Goal: Task Accomplishment & Management: Manage account settings

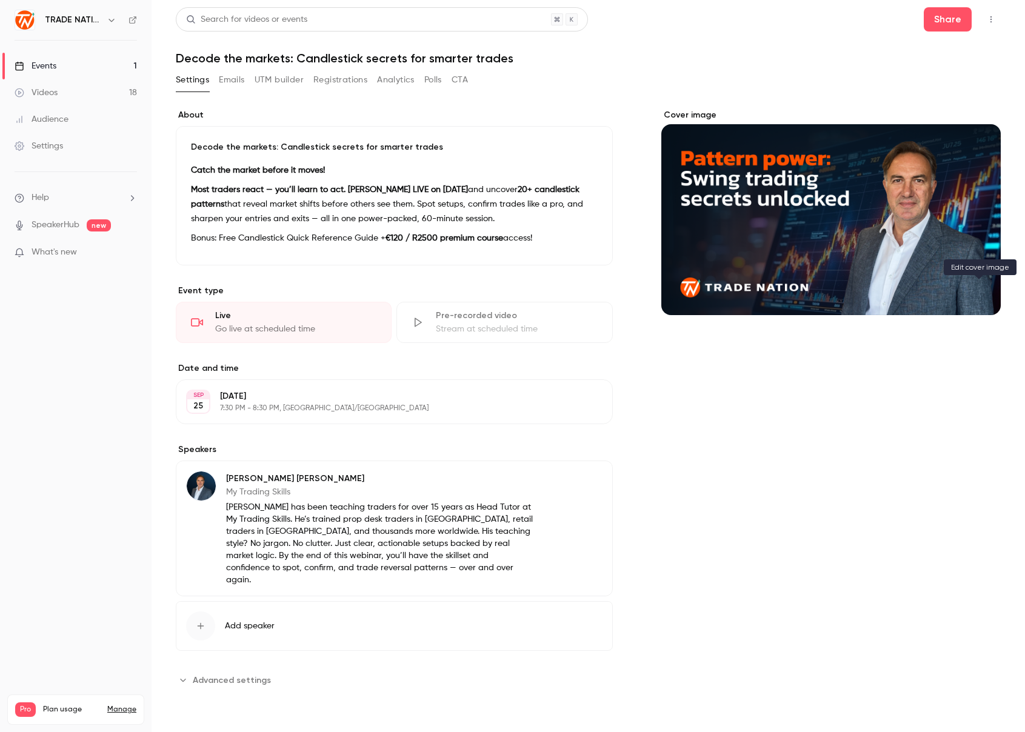
click at [976, 292] on icon "Cover image" at bounding box center [979, 294] width 13 height 10
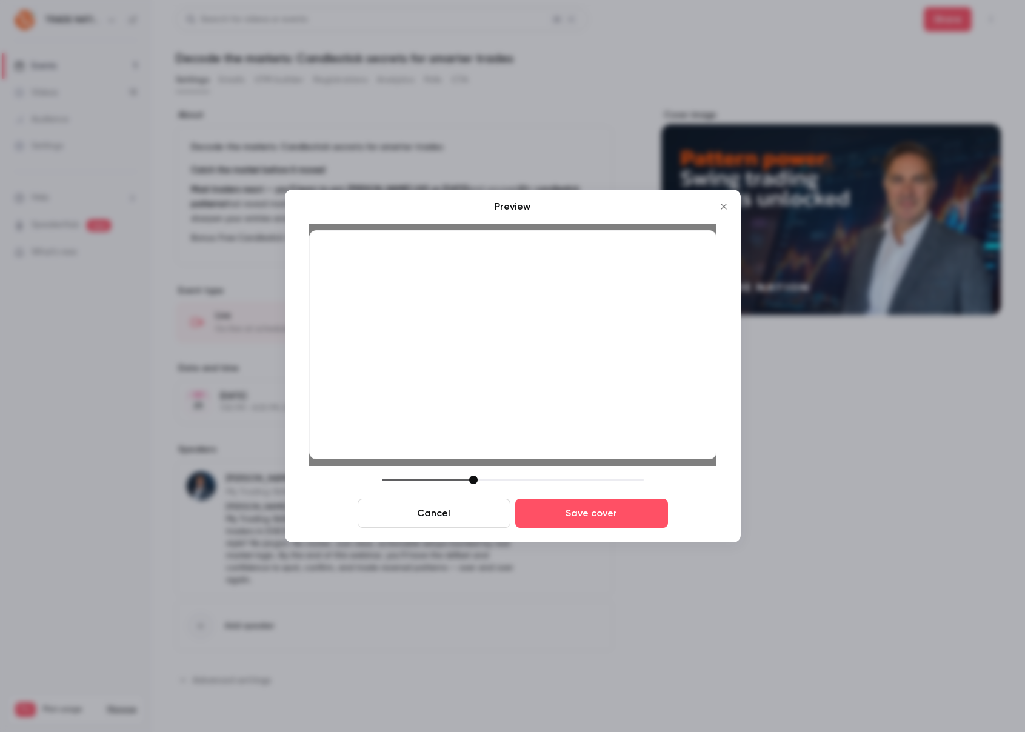
click at [475, 477] on div at bounding box center [473, 480] width 8 height 8
click at [574, 517] on button "Save cover" at bounding box center [591, 513] width 153 height 29
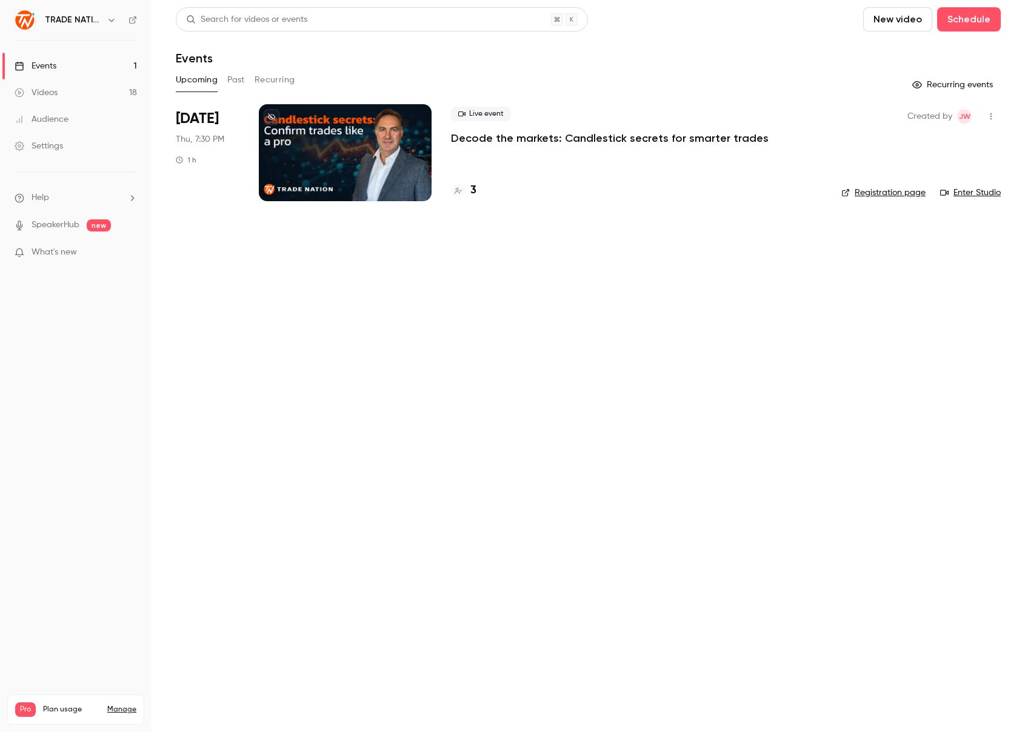
click at [402, 161] on div at bounding box center [345, 152] width 173 height 97
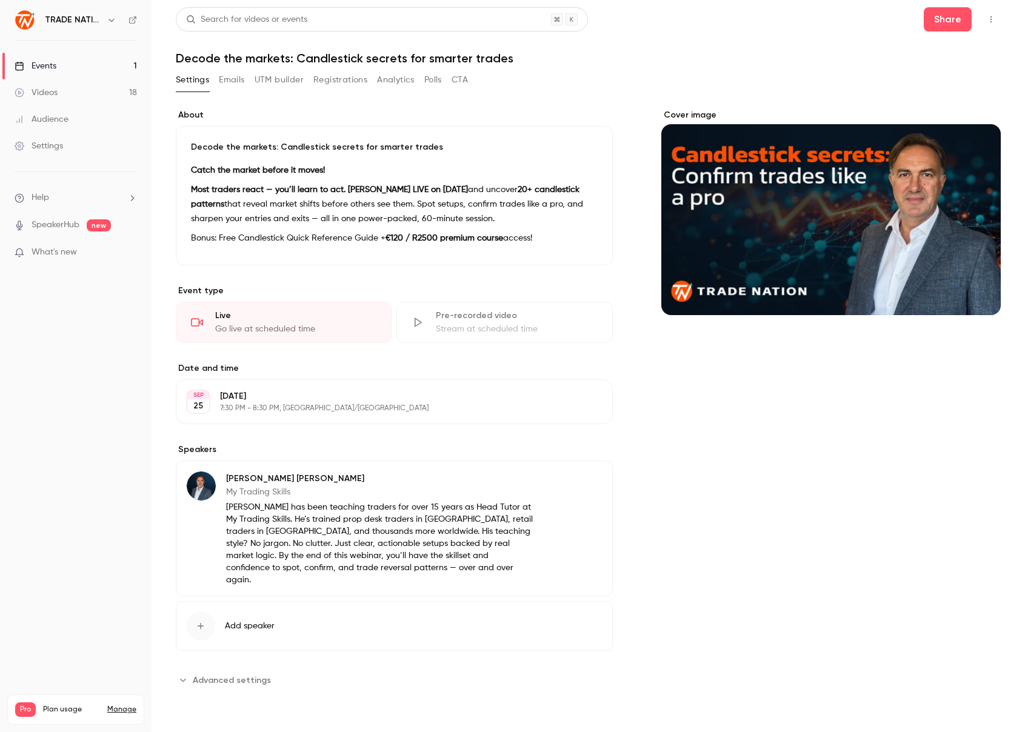
click at [239, 79] on button "Emails" at bounding box center [231, 79] width 25 height 19
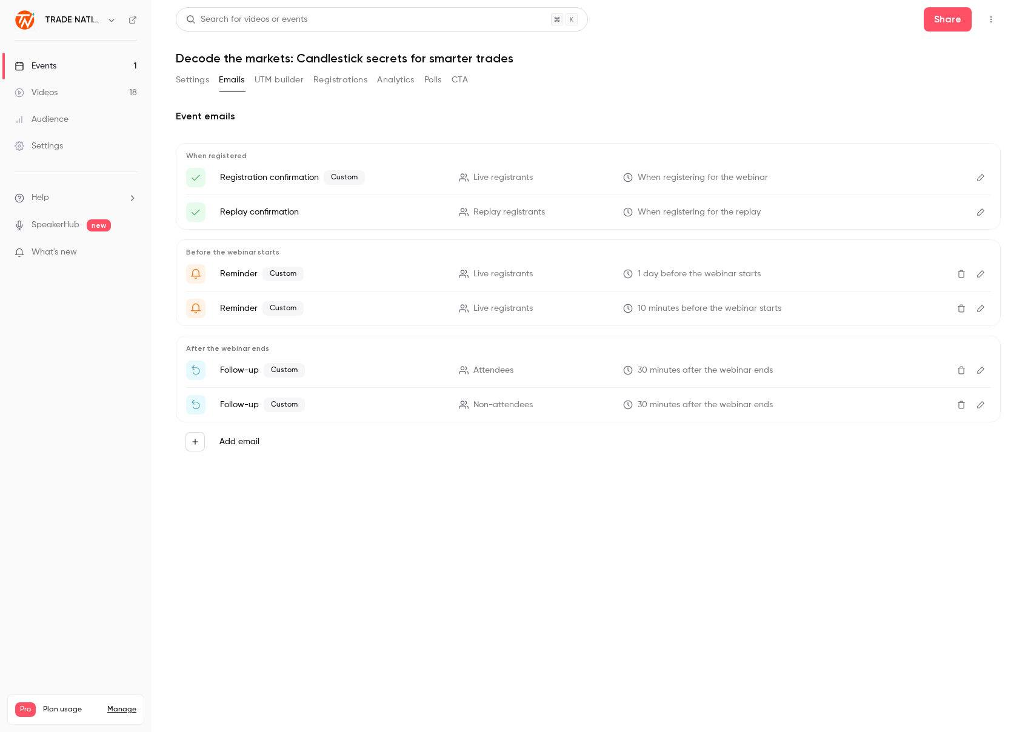
click at [979, 181] on icon "Edit" at bounding box center [981, 177] width 10 height 8
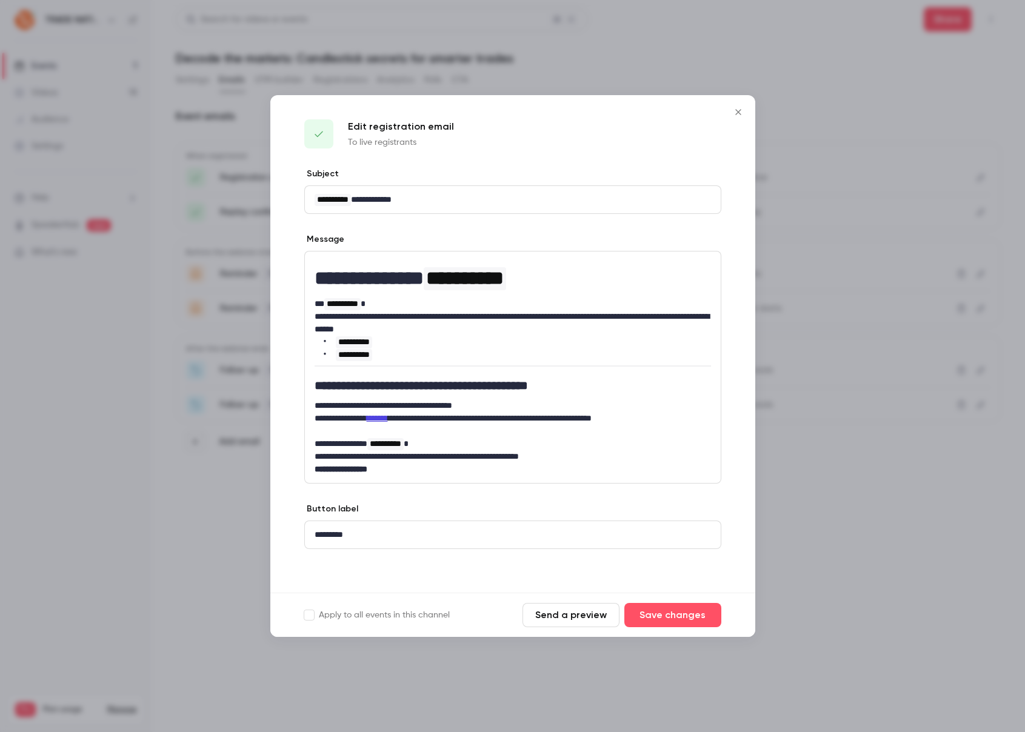
click at [737, 110] on icon "Close" at bounding box center [738, 112] width 15 height 10
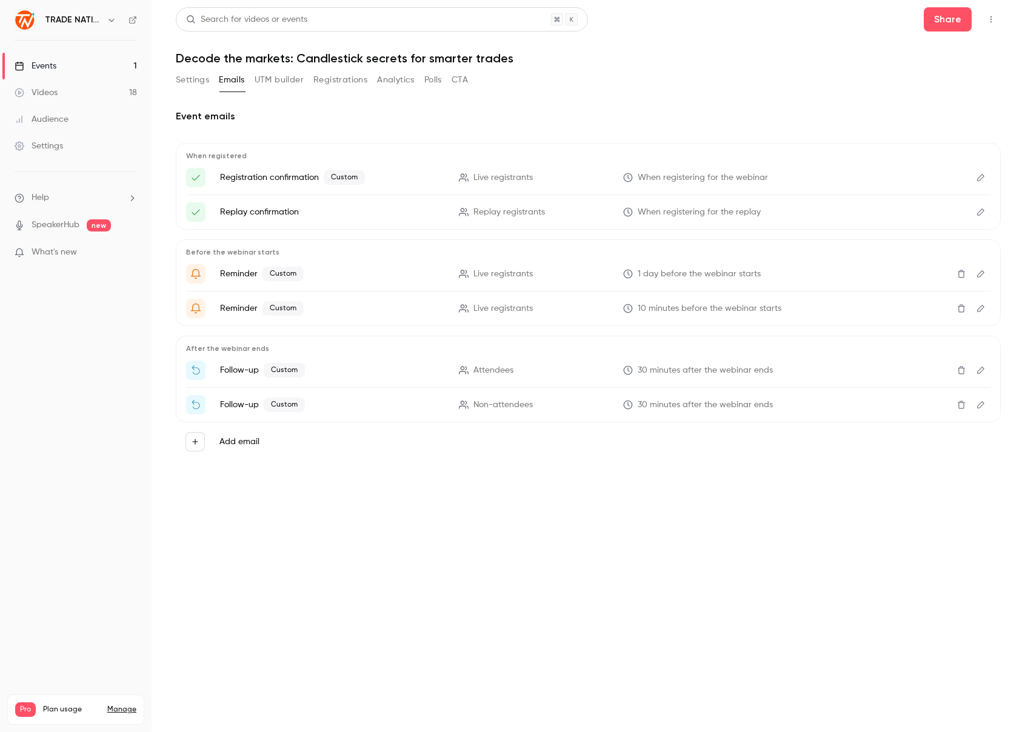
click at [987, 213] on button "Edit" at bounding box center [980, 212] width 19 height 19
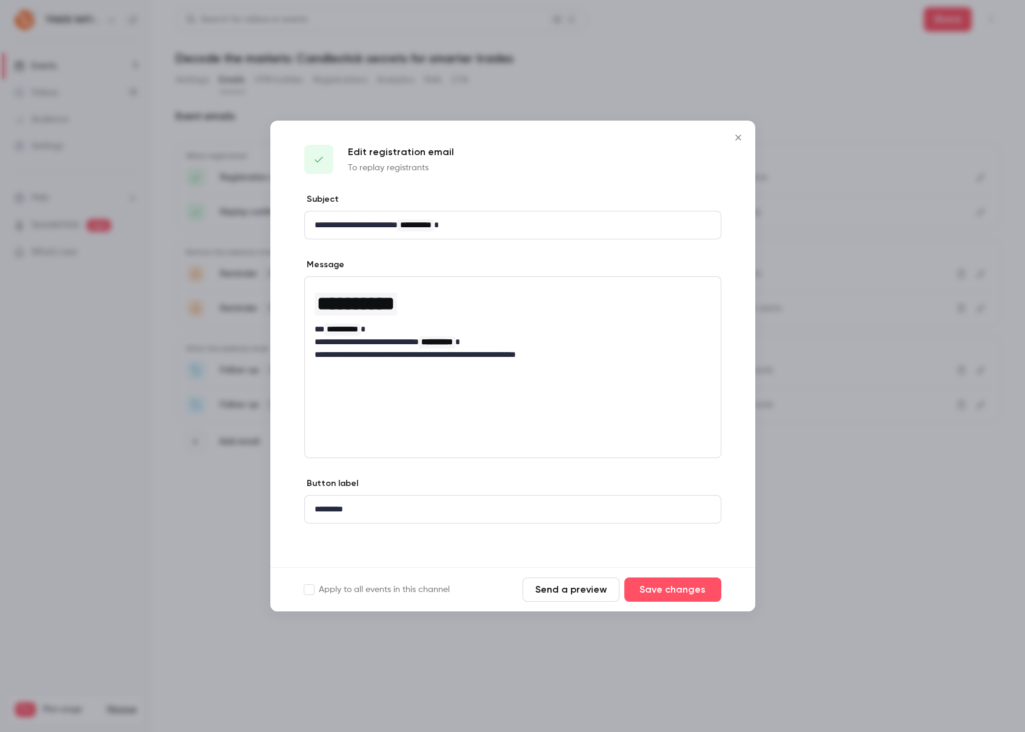
click at [632, 428] on div "**********" at bounding box center [512, 368] width 417 height 182
click at [740, 136] on icon "Close" at bounding box center [738, 138] width 15 height 10
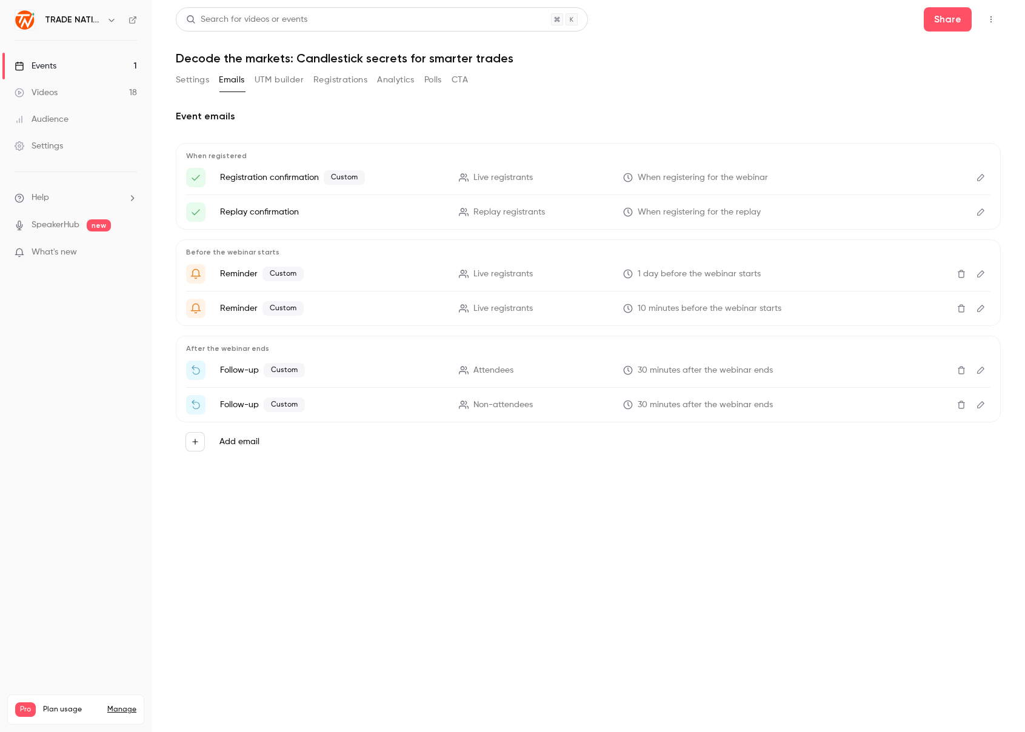
click at [987, 273] on button "Edit" at bounding box center [980, 273] width 19 height 19
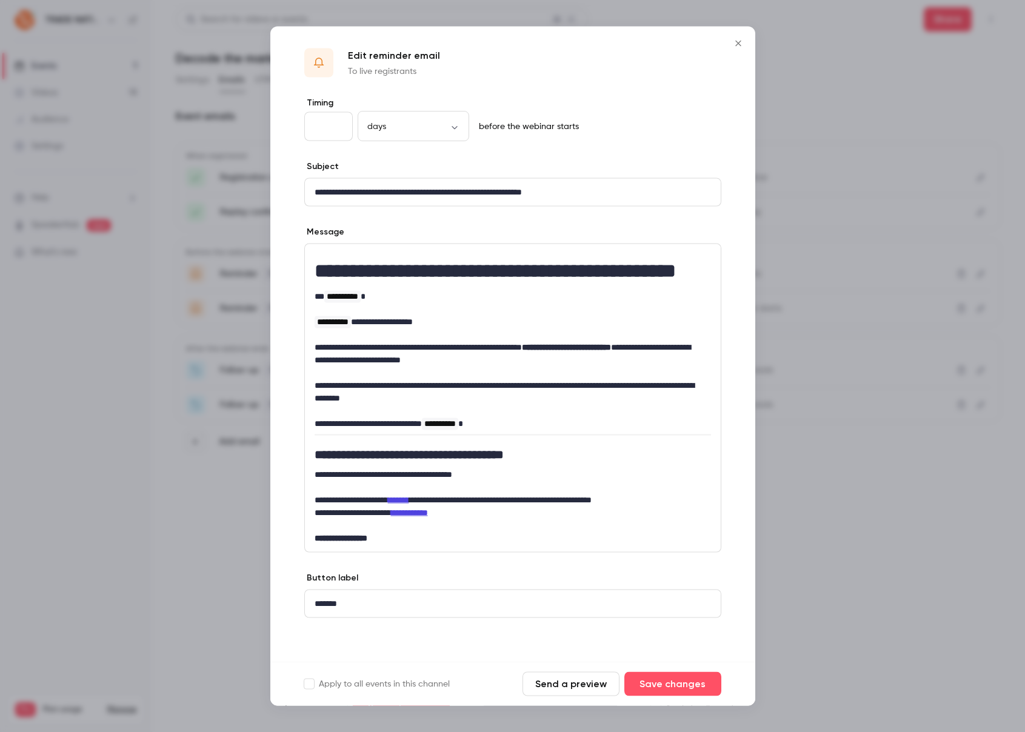
scroll to position [32, 0]
click at [736, 41] on icon "Close" at bounding box center [738, 44] width 15 height 10
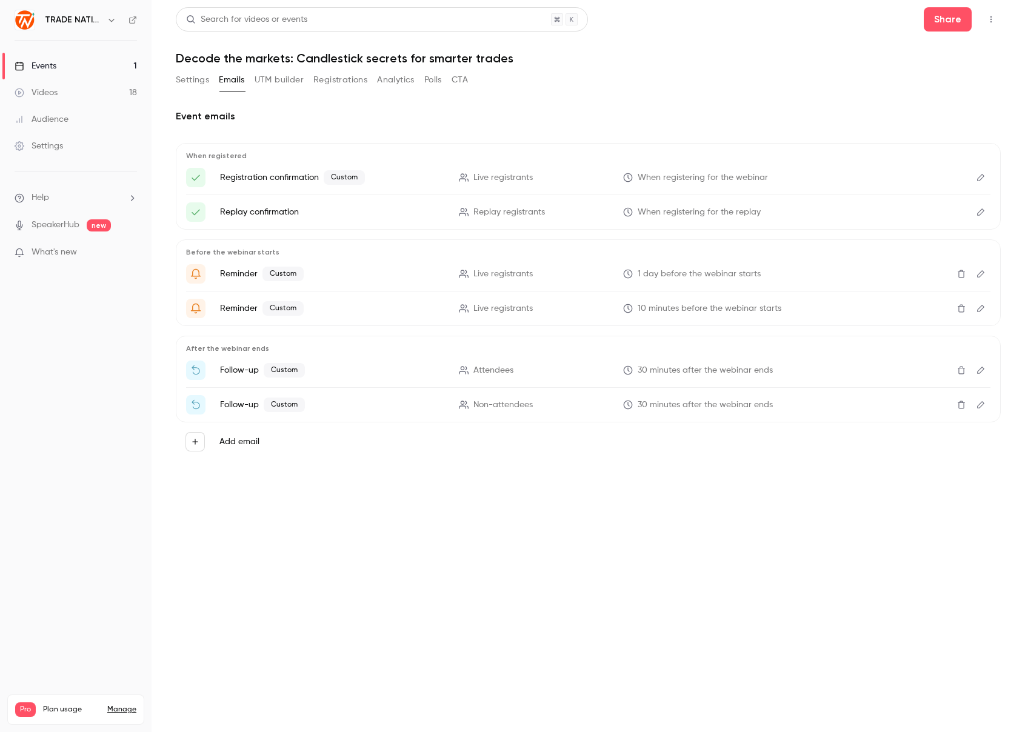
click at [982, 308] on icon "Edit" at bounding box center [981, 308] width 10 height 8
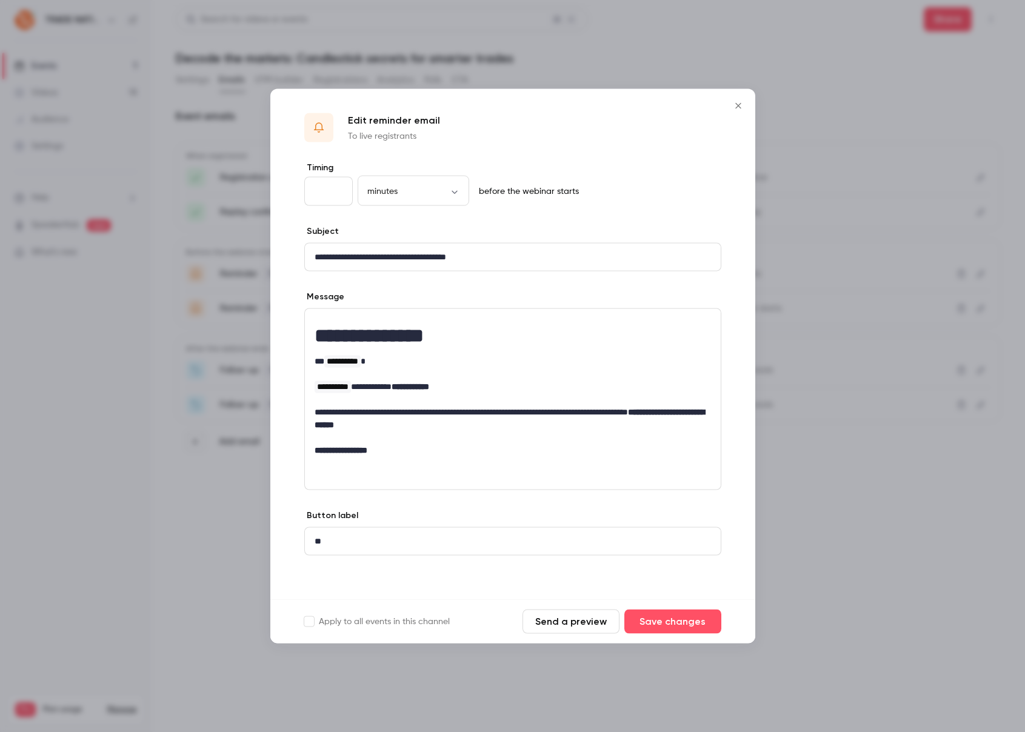
click at [740, 107] on icon "Close" at bounding box center [738, 105] width 5 height 5
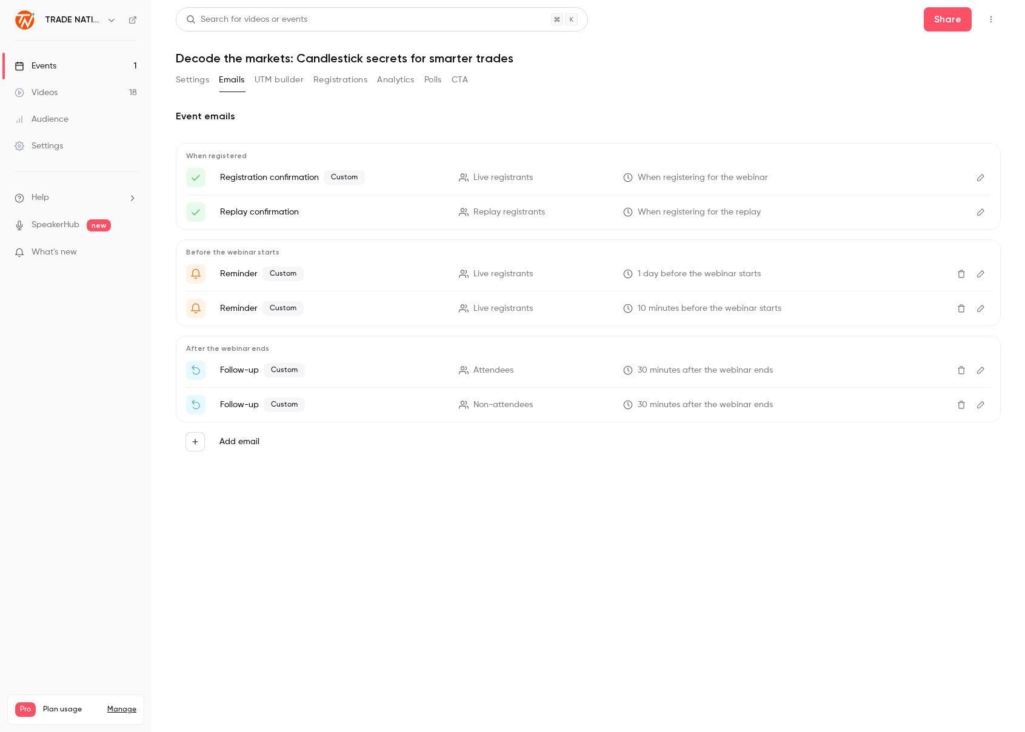
click at [980, 372] on icon "Edit" at bounding box center [981, 370] width 10 height 8
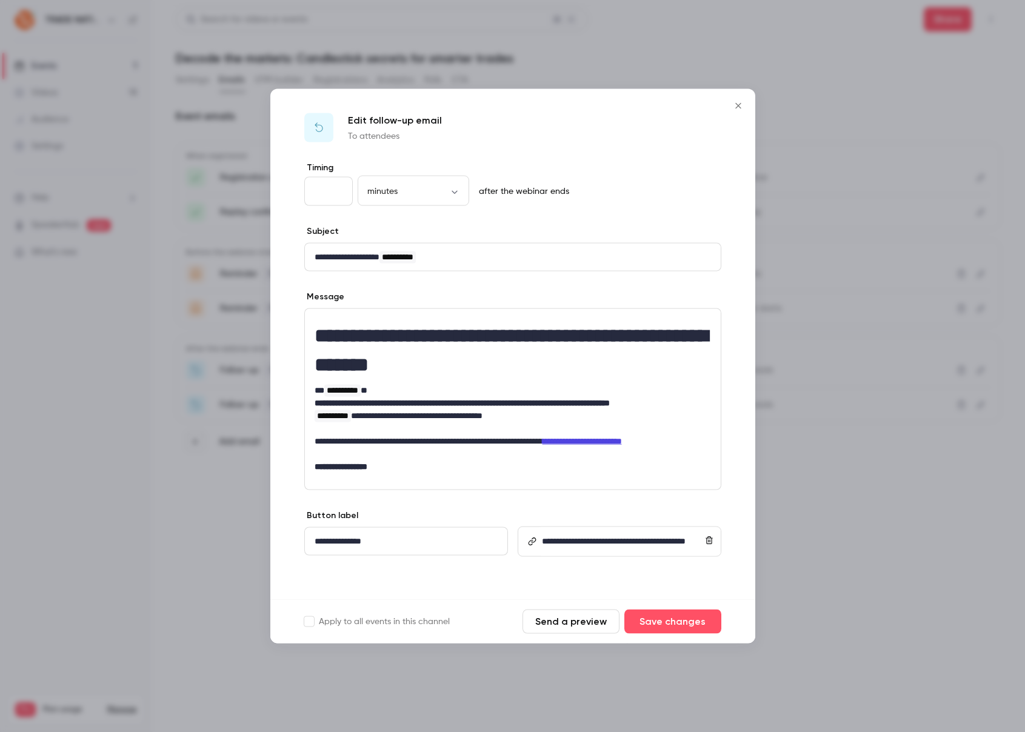
click at [739, 104] on icon "Close" at bounding box center [738, 105] width 5 height 5
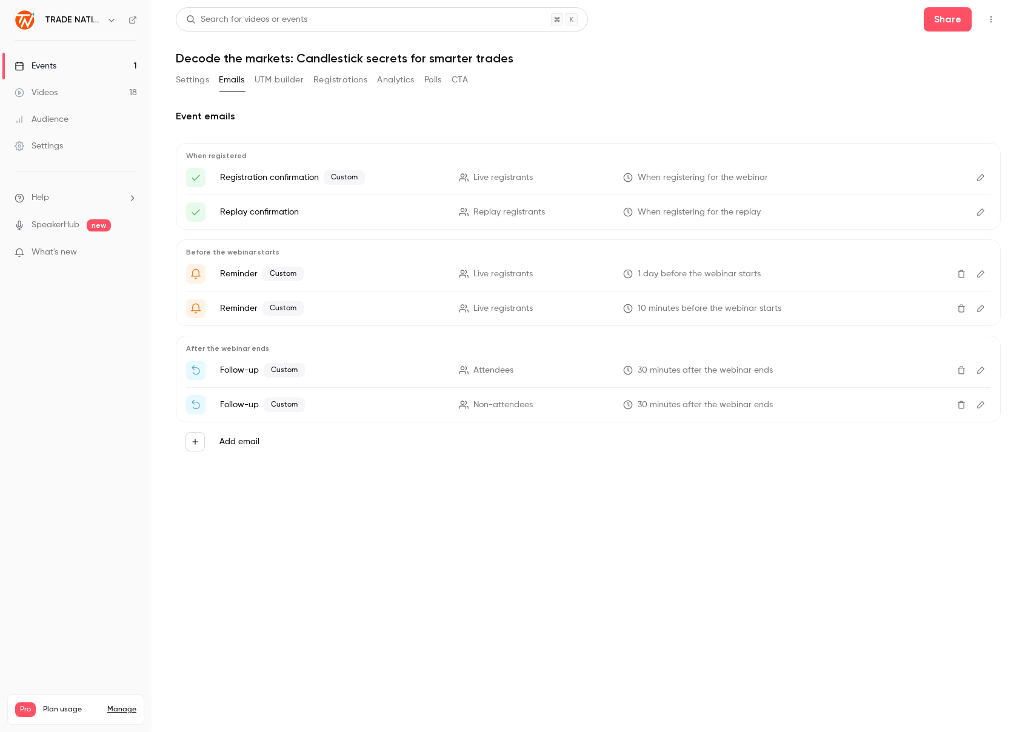
click at [988, 406] on button "Edit" at bounding box center [980, 404] width 19 height 19
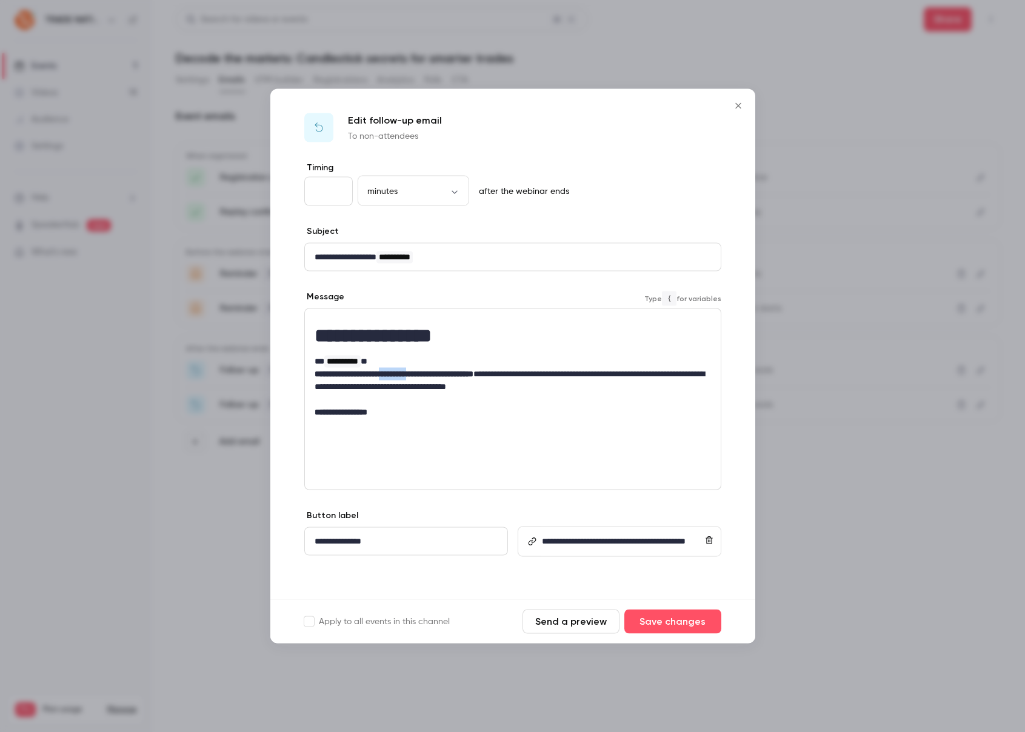
drag, startPoint x: 434, startPoint y: 375, endPoint x: 400, endPoint y: 370, distance: 34.3
click at [400, 370] on strong "**********" at bounding box center [394, 374] width 159 height 8
click at [672, 617] on button "Save changes" at bounding box center [673, 622] width 97 height 24
